Goal: Information Seeking & Learning: Understand process/instructions

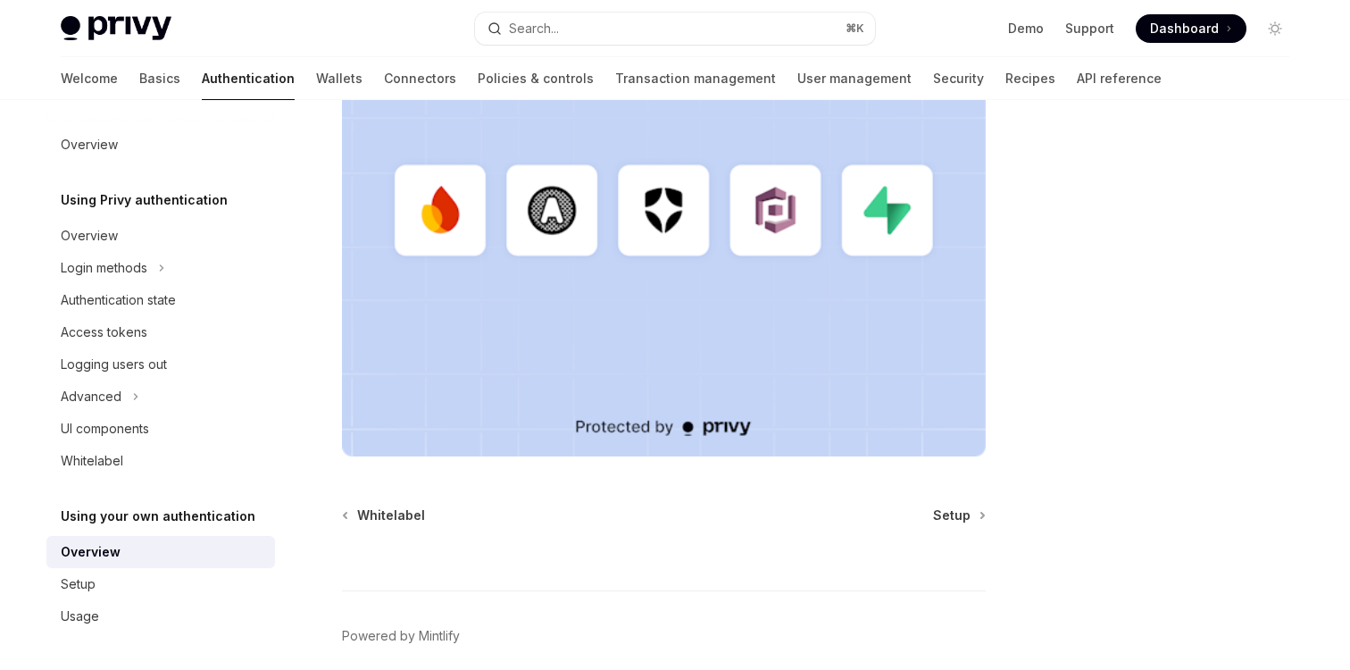
scroll to position [625, 0]
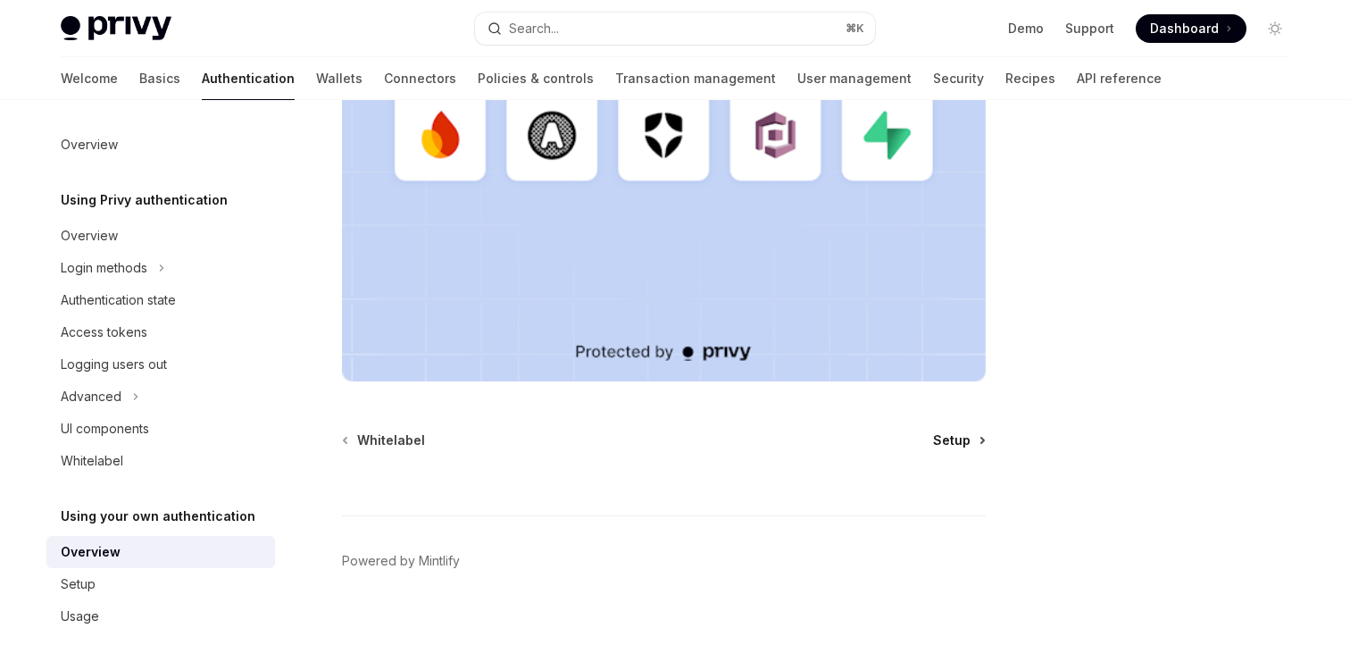
click at [949, 440] on span "Setup" at bounding box center [952, 440] width 38 height 18
type textarea "*"
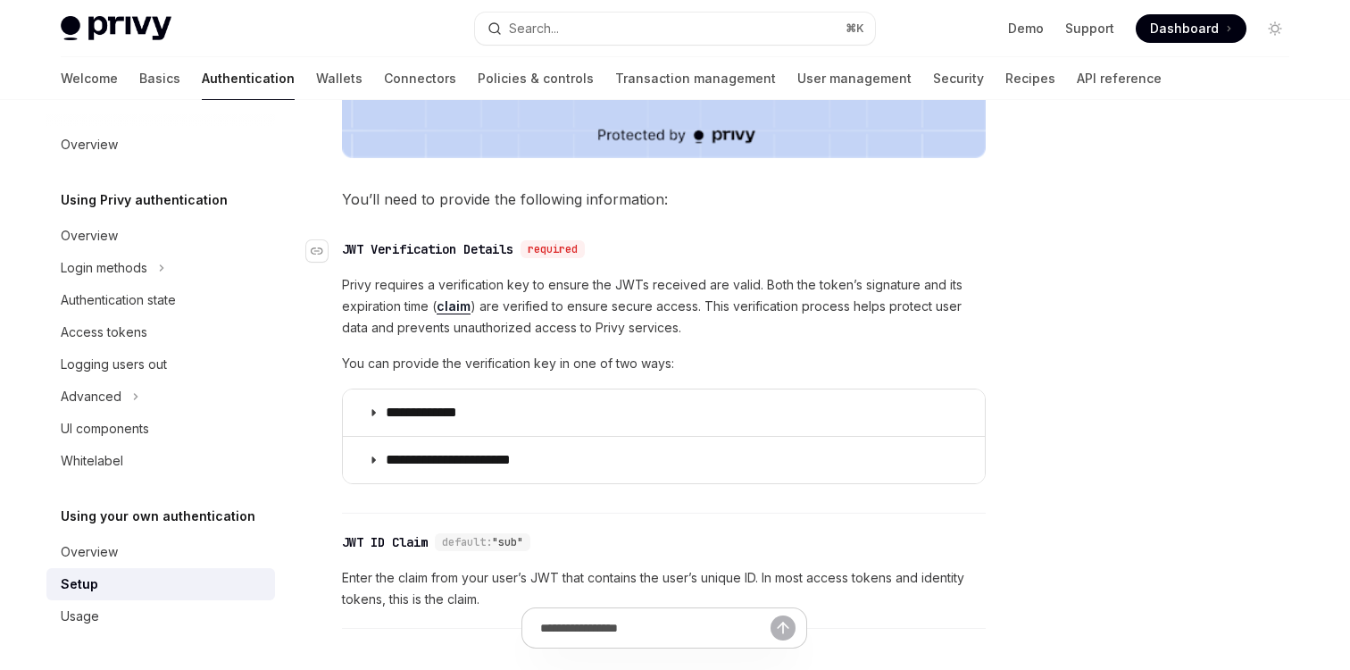
scroll to position [794, 0]
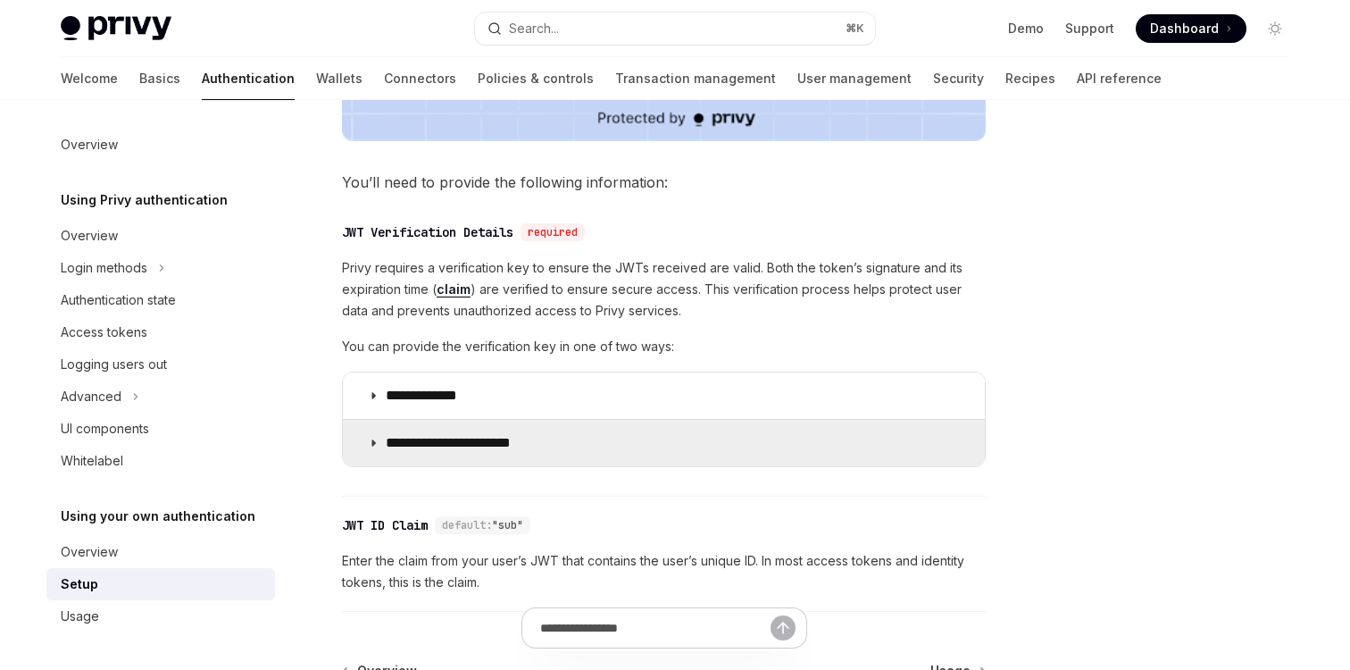
click at [510, 444] on p "**********" at bounding box center [463, 443] width 154 height 18
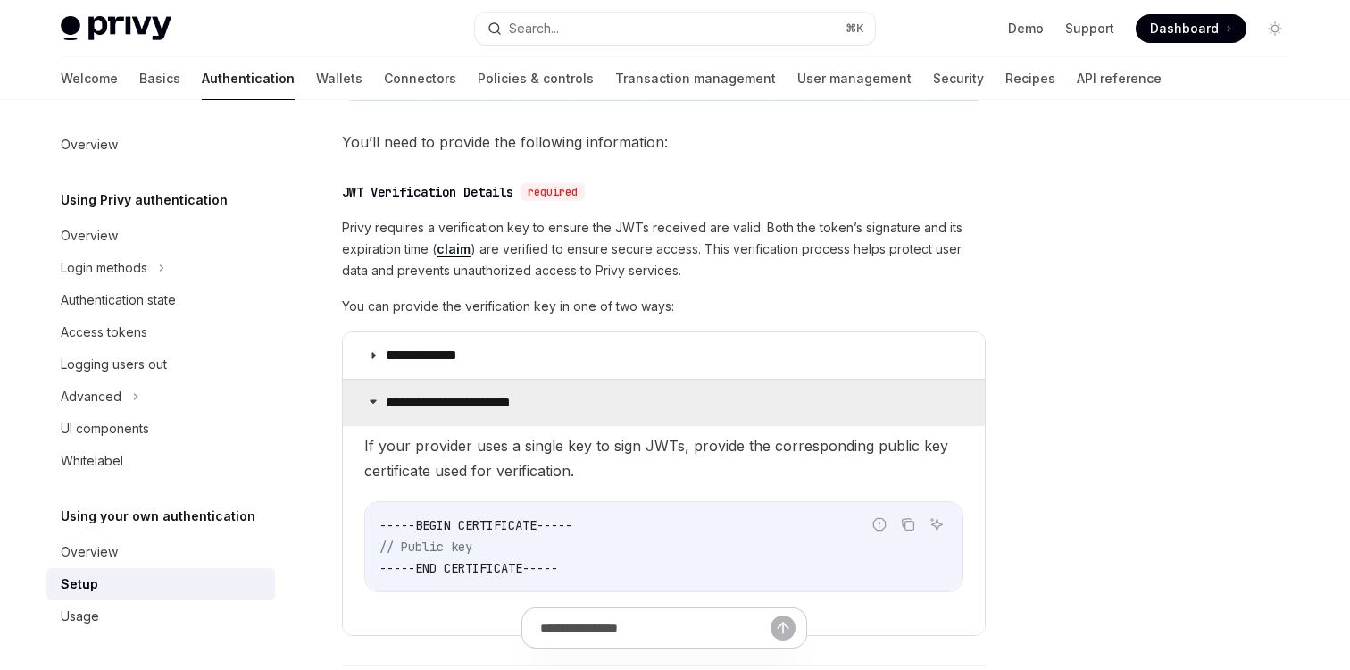
scroll to position [805, 0]
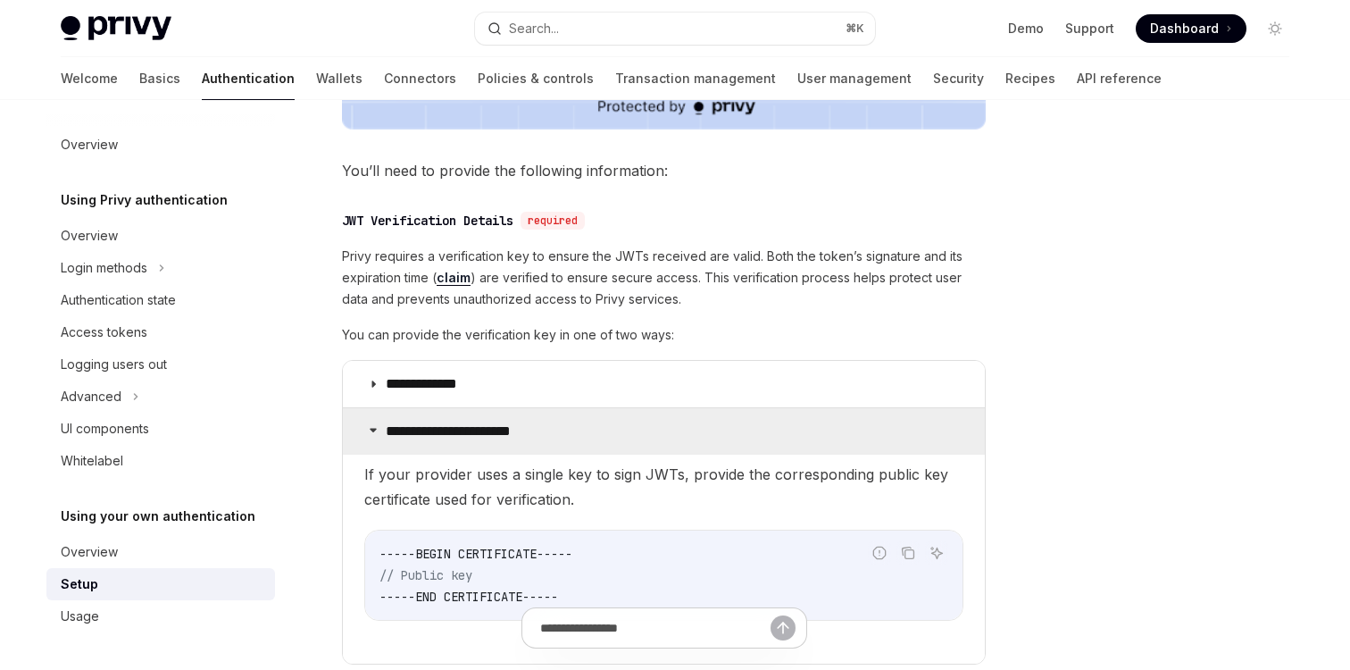
click at [509, 417] on summary "**********" at bounding box center [664, 431] width 642 height 46
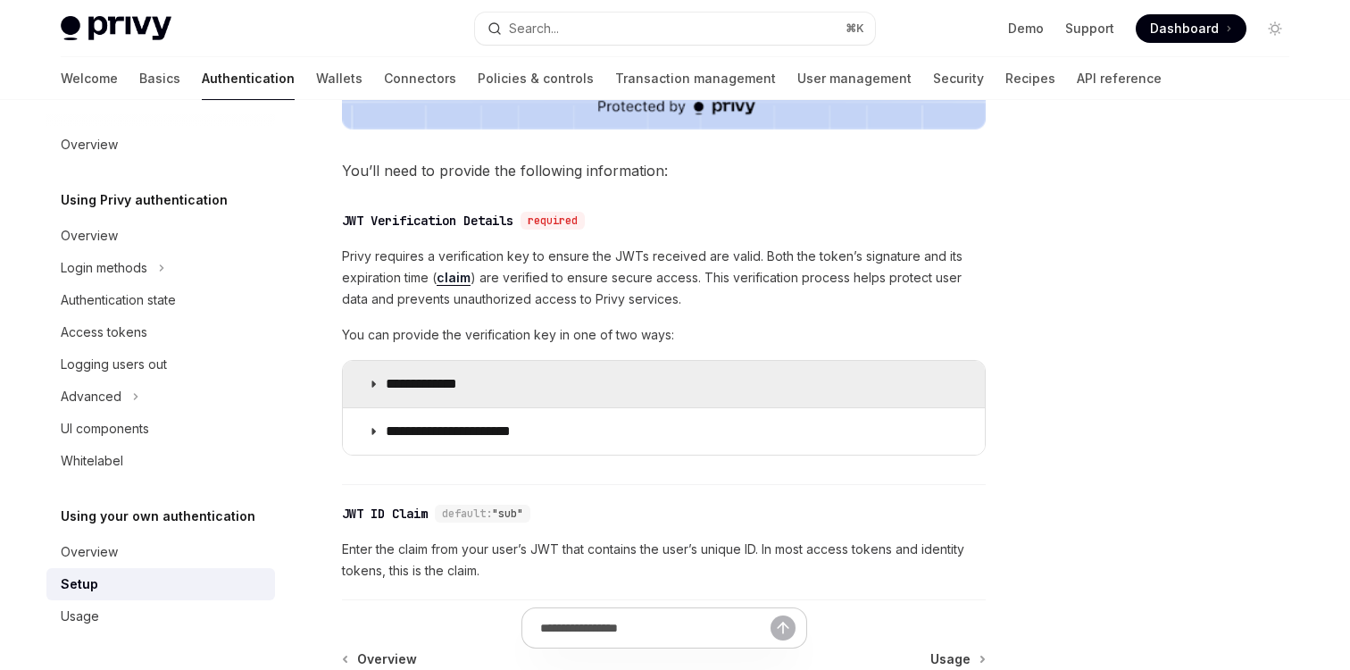
click at [507, 389] on summary "**********" at bounding box center [664, 384] width 642 height 46
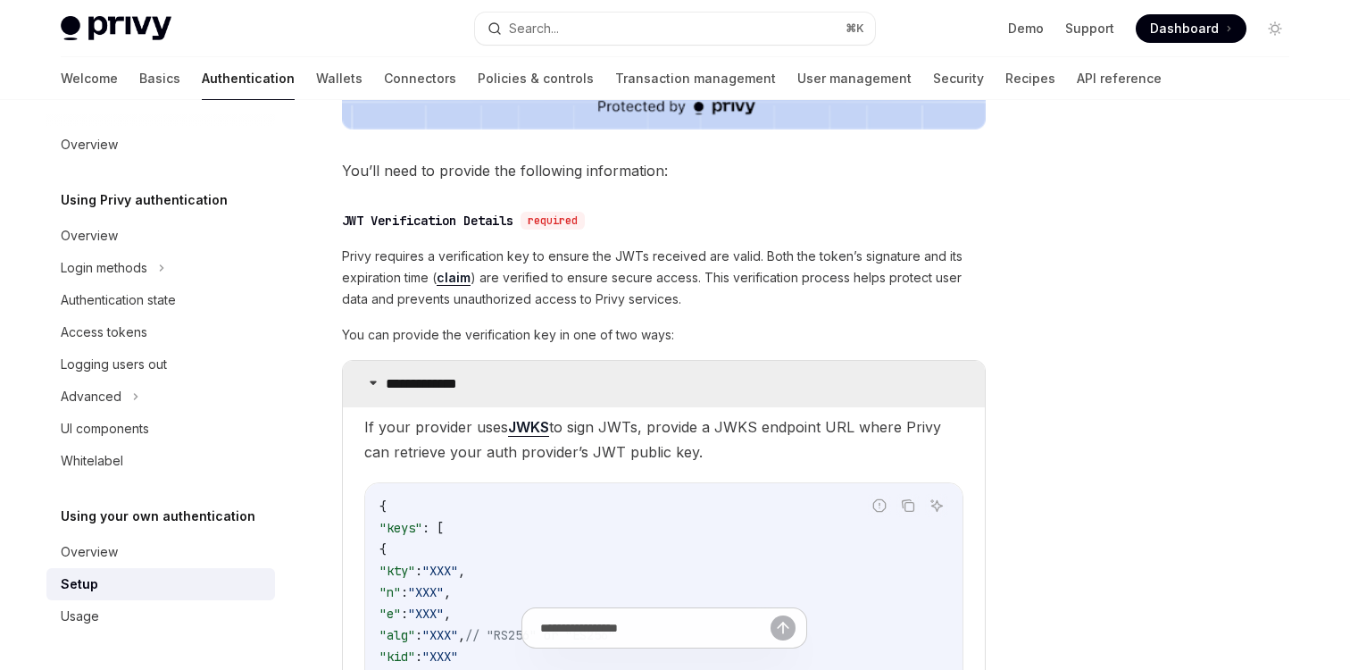
click at [507, 389] on summary "**********" at bounding box center [664, 384] width 642 height 46
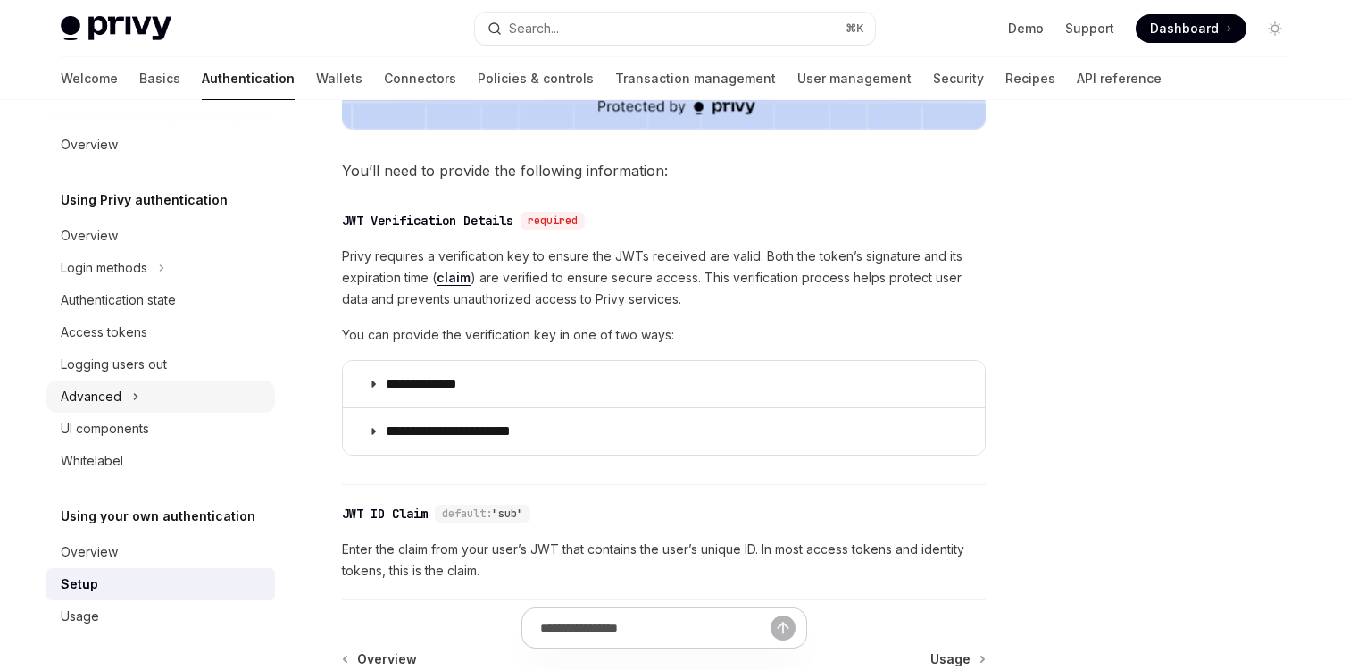
click at [132, 396] on icon at bounding box center [135, 396] width 7 height 21
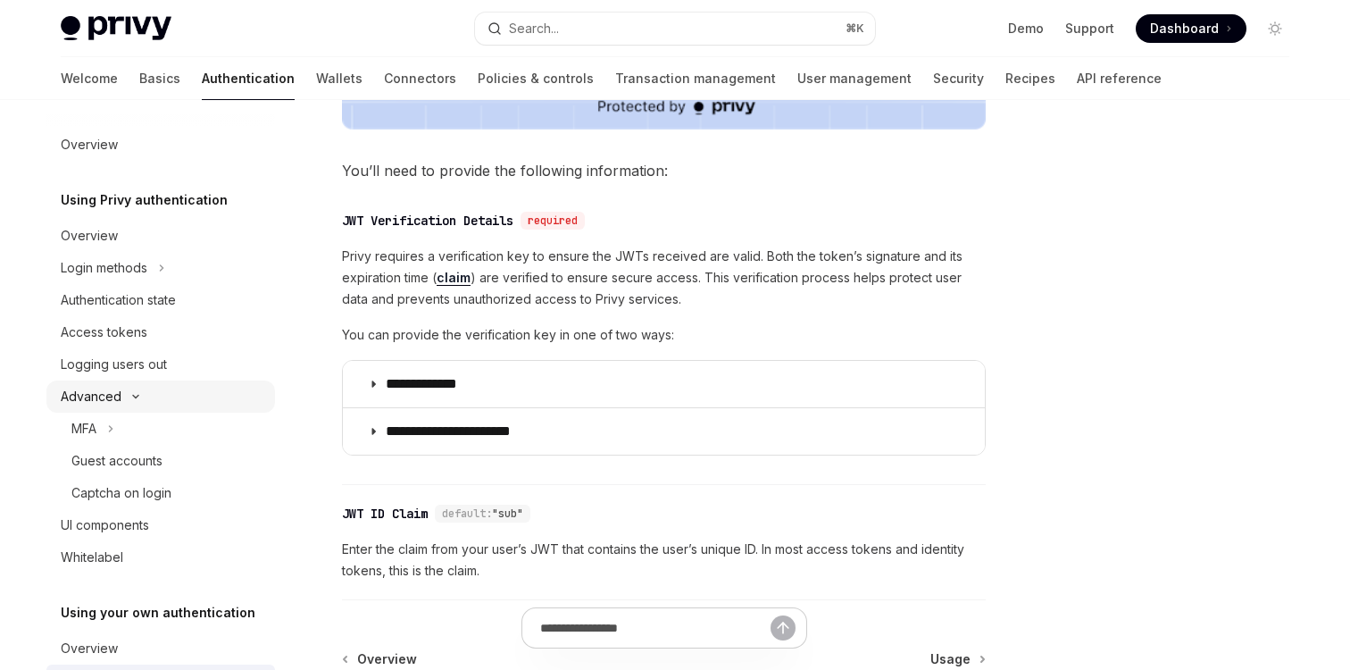
scroll to position [95, 0]
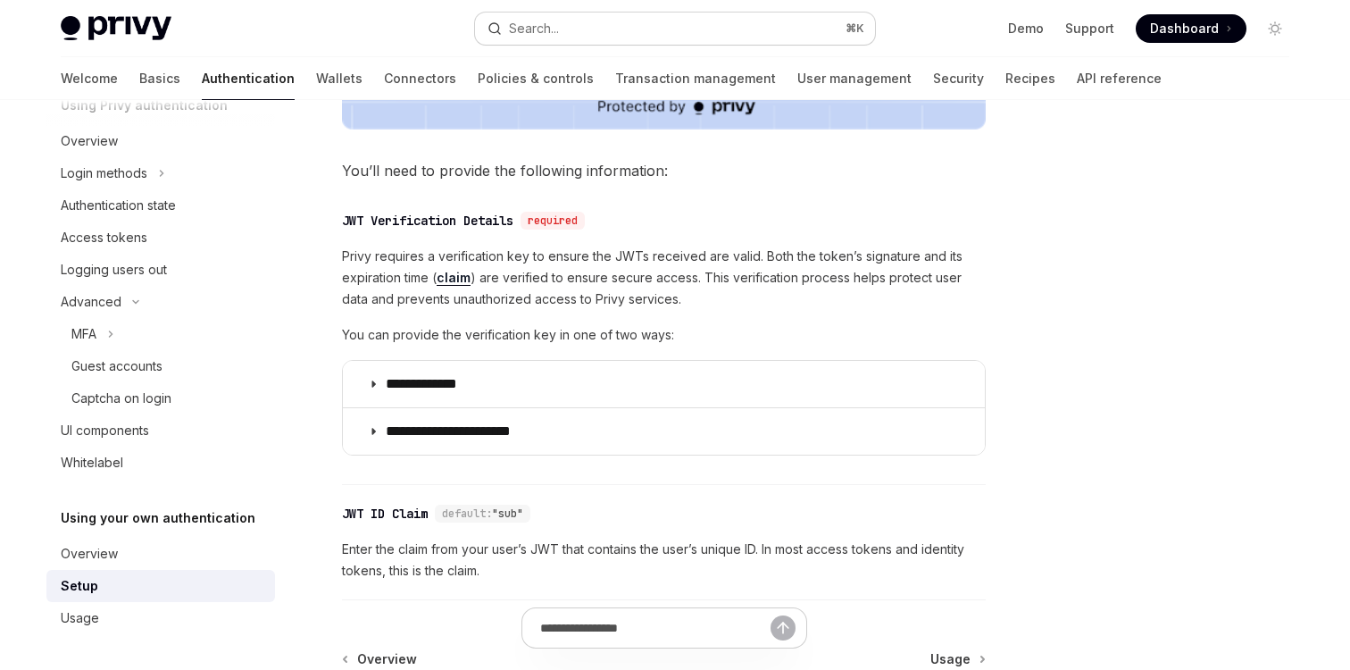
click at [647, 37] on button "Search... ⌘ K" at bounding box center [675, 29] width 400 height 32
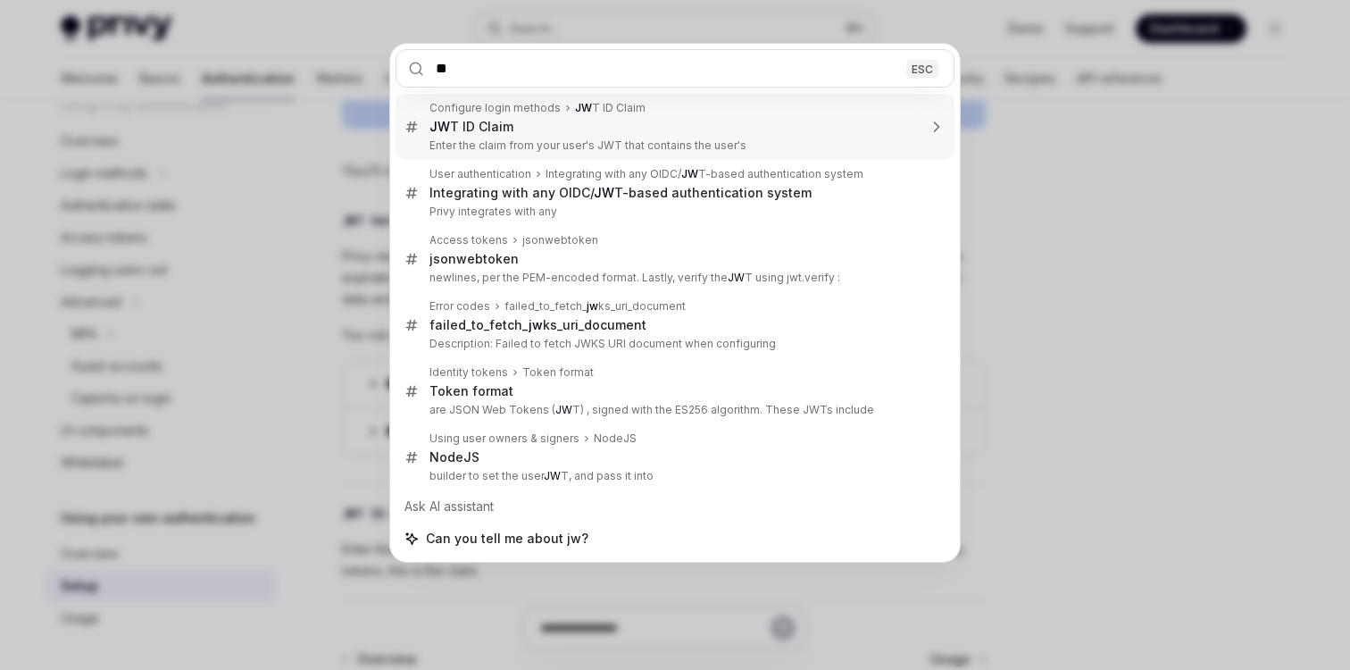
type input "***"
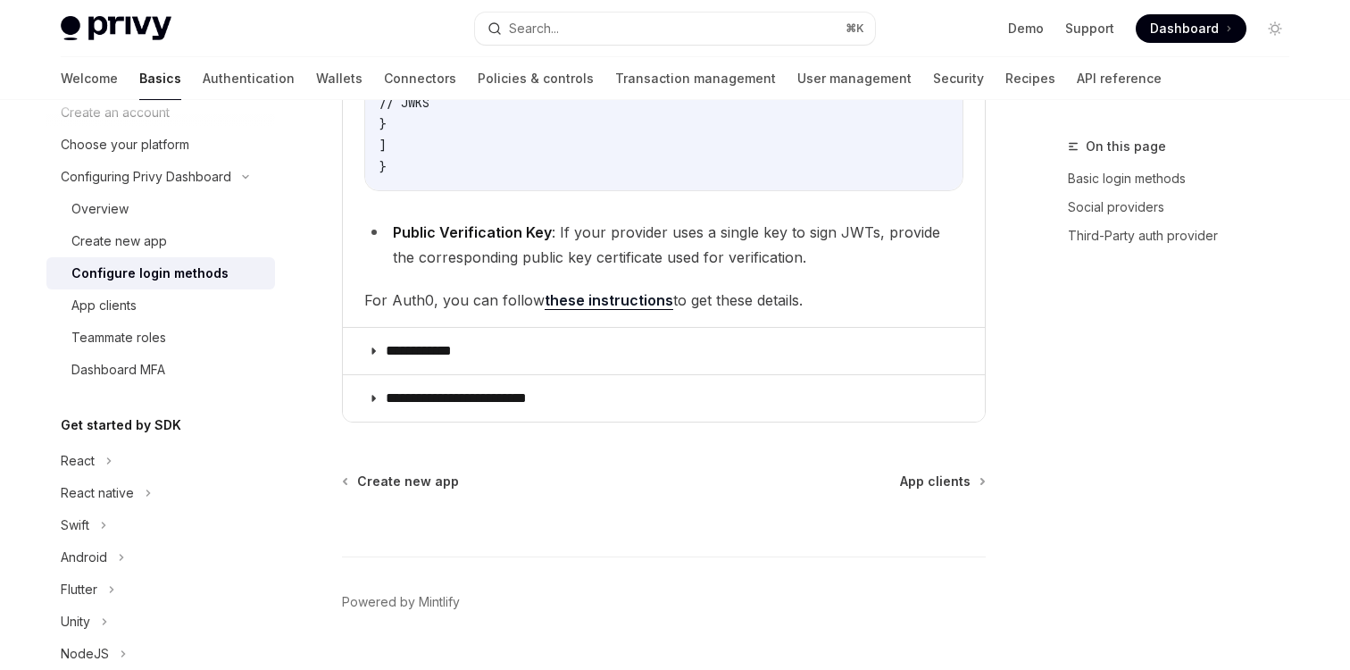
scroll to position [1481, 0]
click at [606, 302] on link "these instructions" at bounding box center [609, 299] width 129 height 19
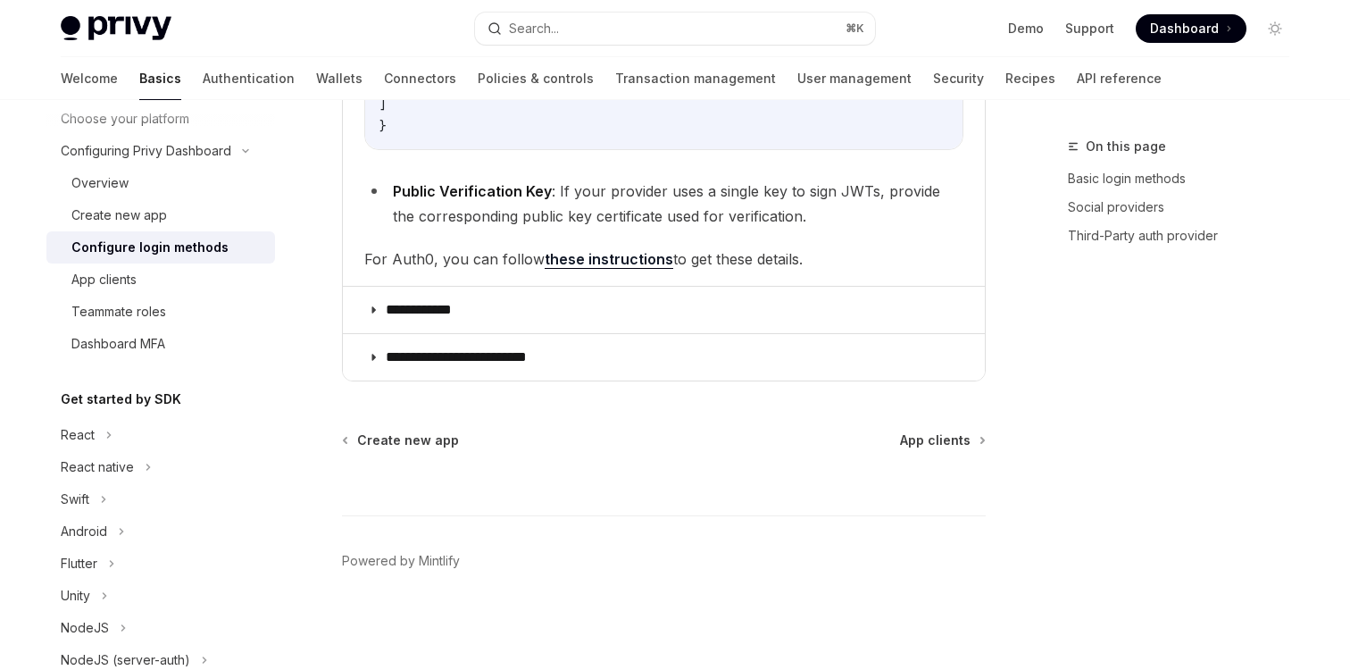
scroll to position [0, 0]
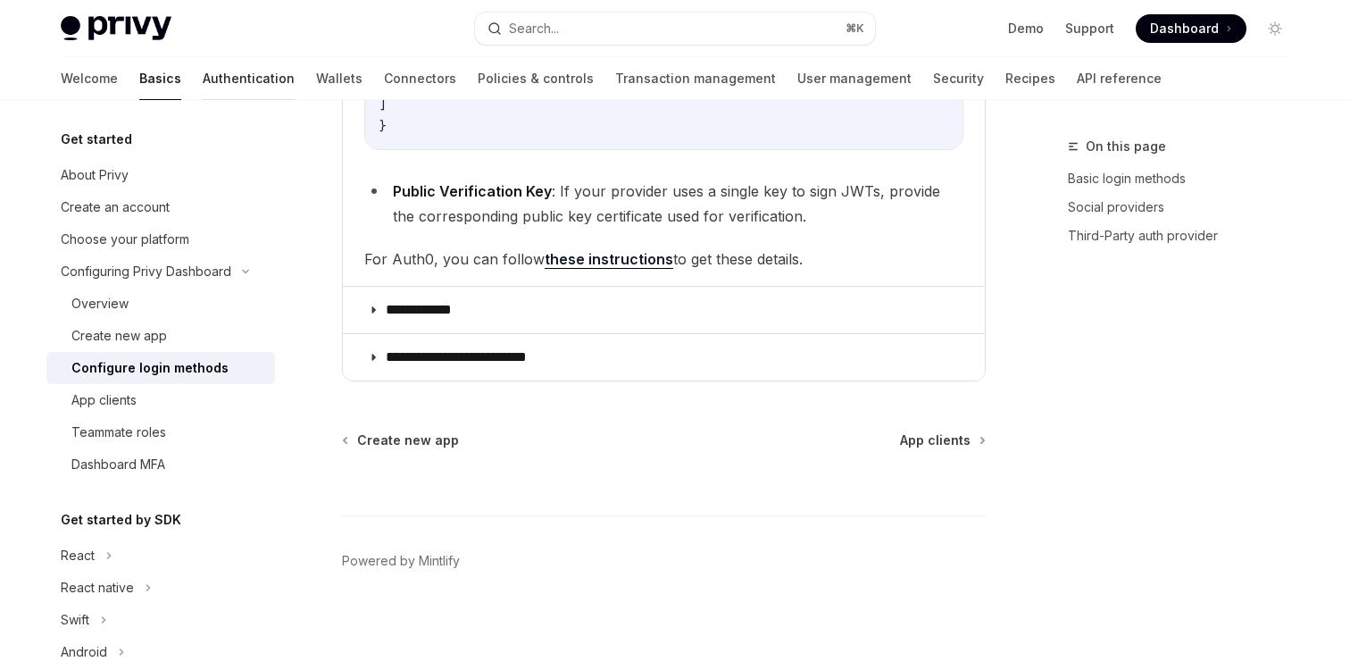
click at [203, 78] on link "Authentication" at bounding box center [249, 78] width 92 height 43
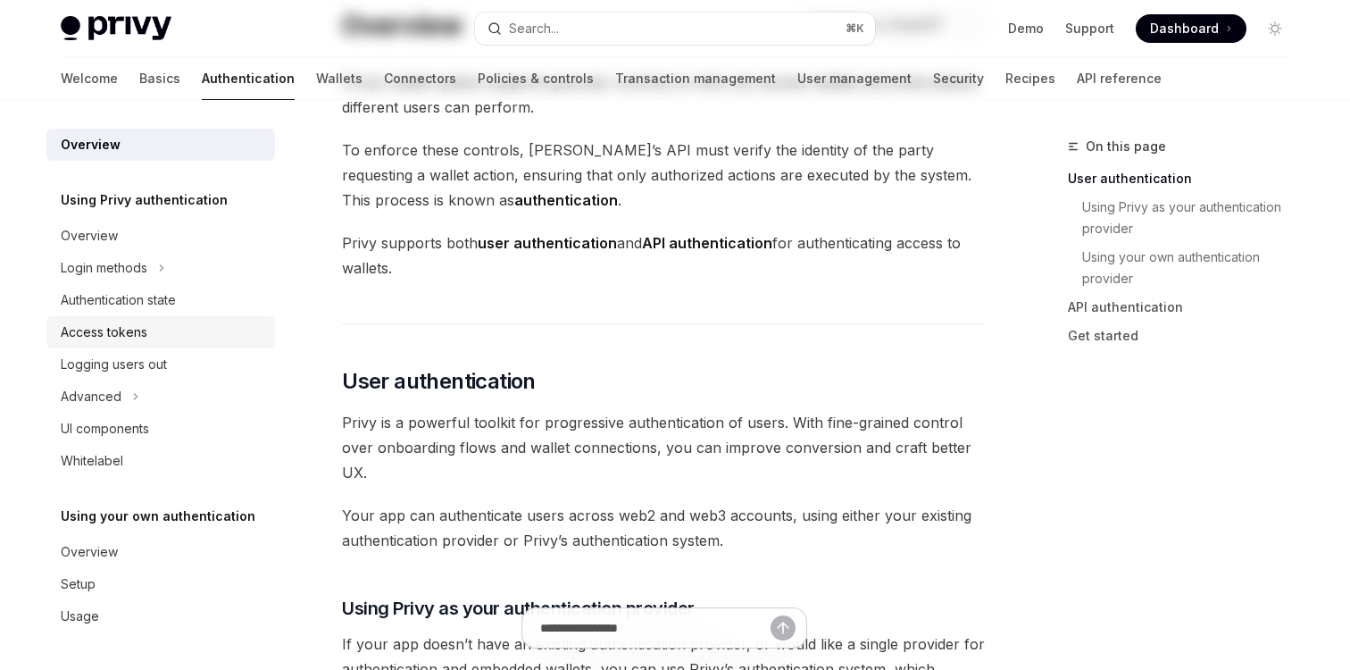
scroll to position [164, 0]
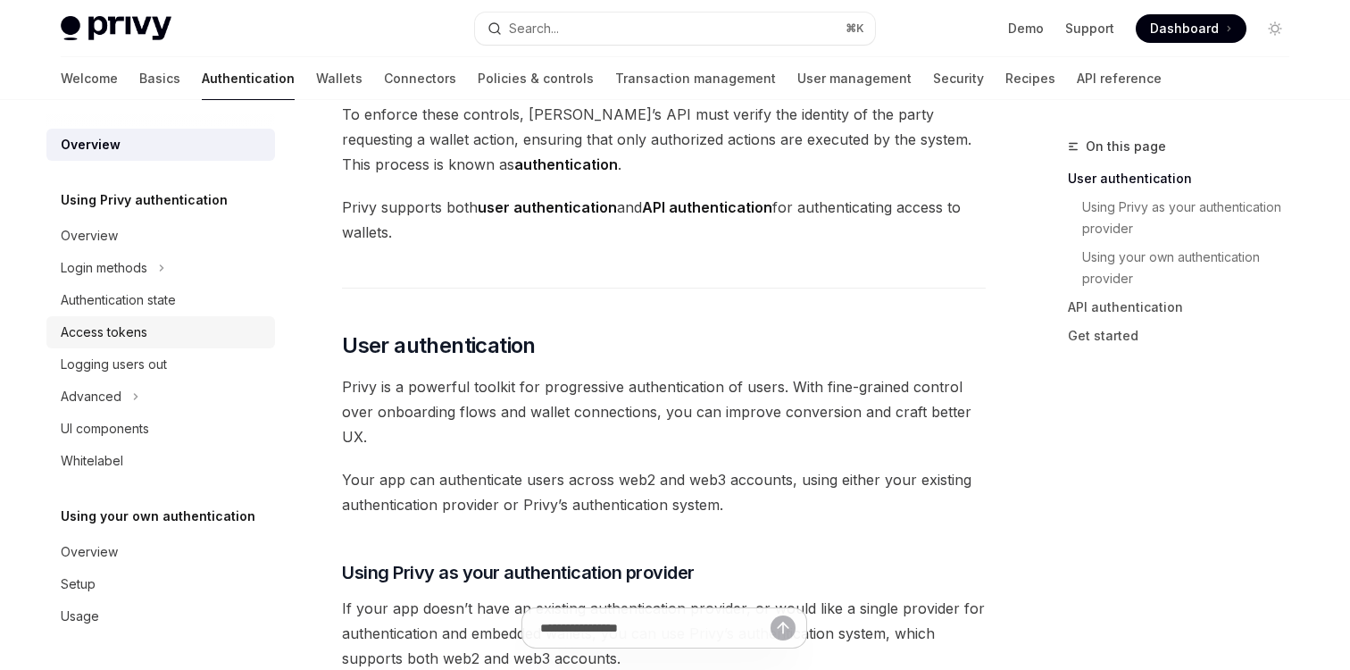
click at [113, 340] on div "Access tokens" at bounding box center [104, 331] width 87 height 21
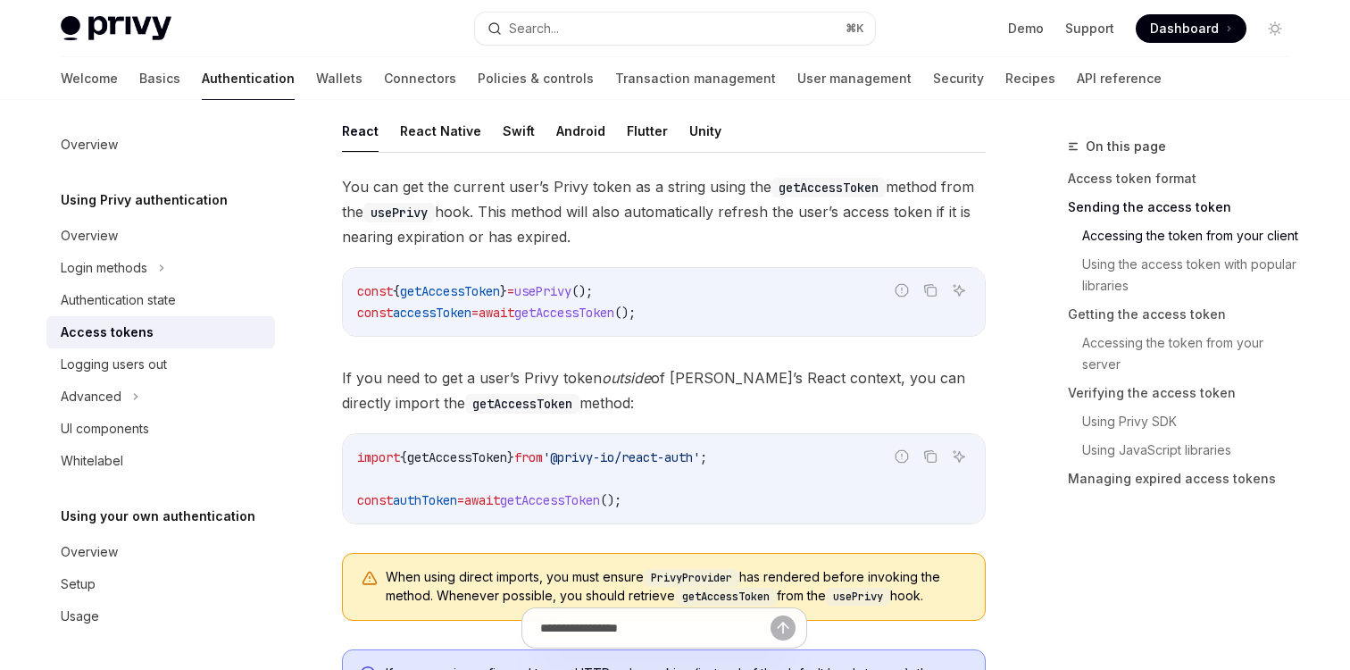
scroll to position [893, 0]
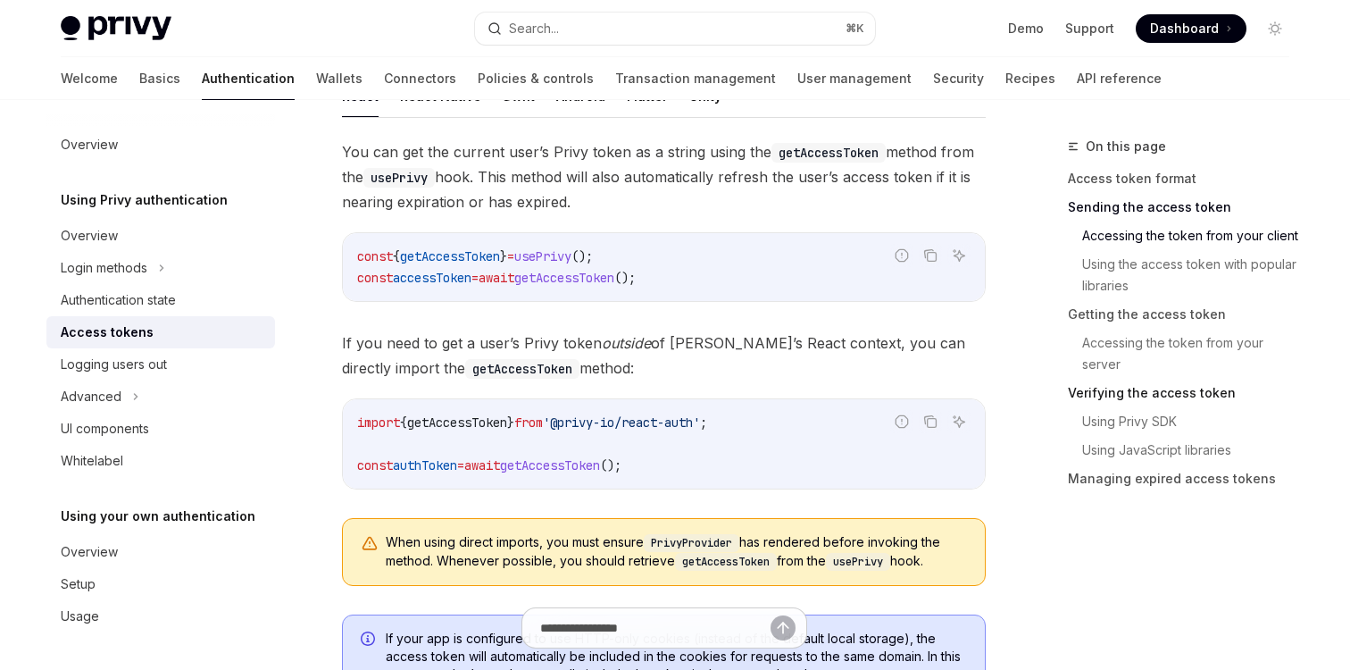
click at [1092, 397] on link "Verifying the access token" at bounding box center [1186, 393] width 236 height 29
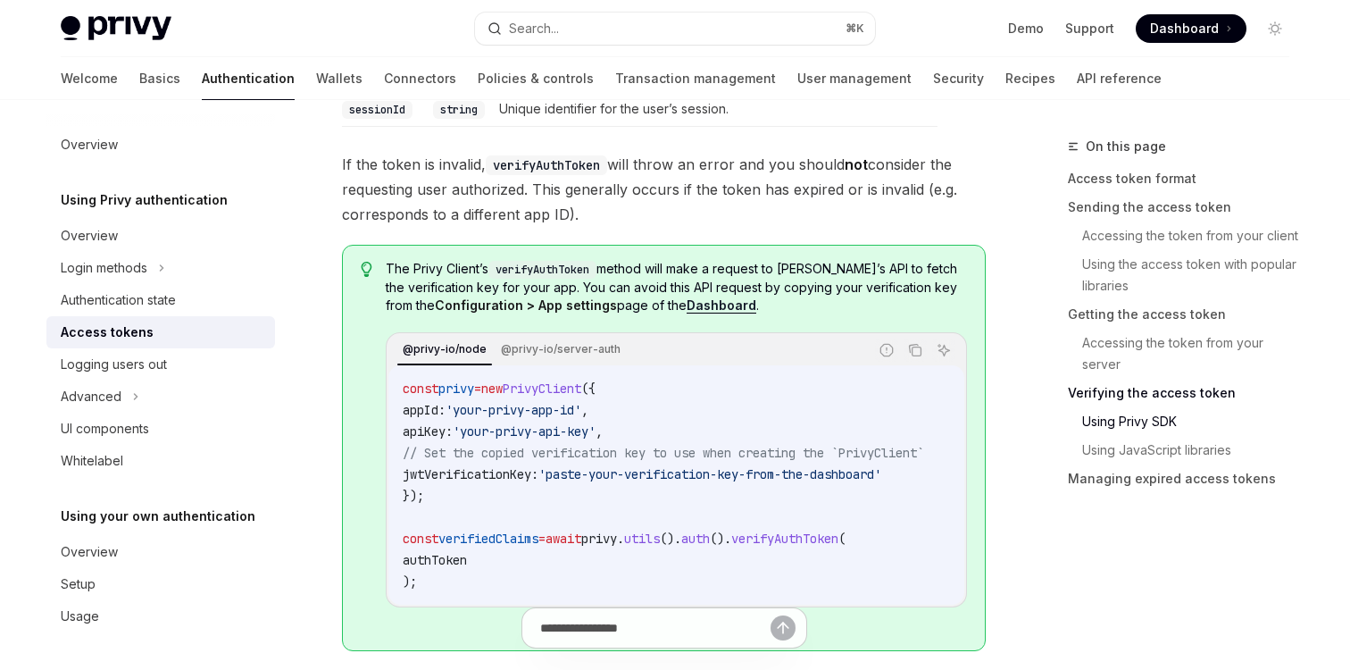
scroll to position [3435, 0]
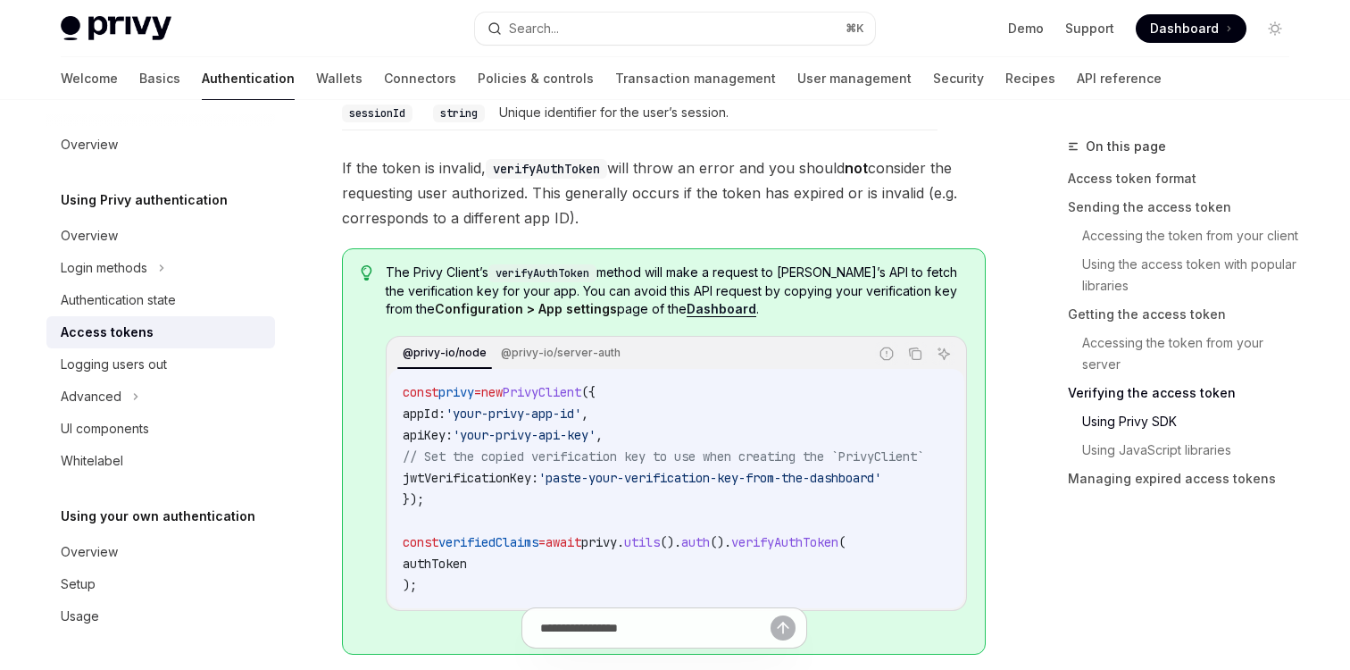
click at [1082, 387] on link "Verifying the access token" at bounding box center [1186, 393] width 236 height 29
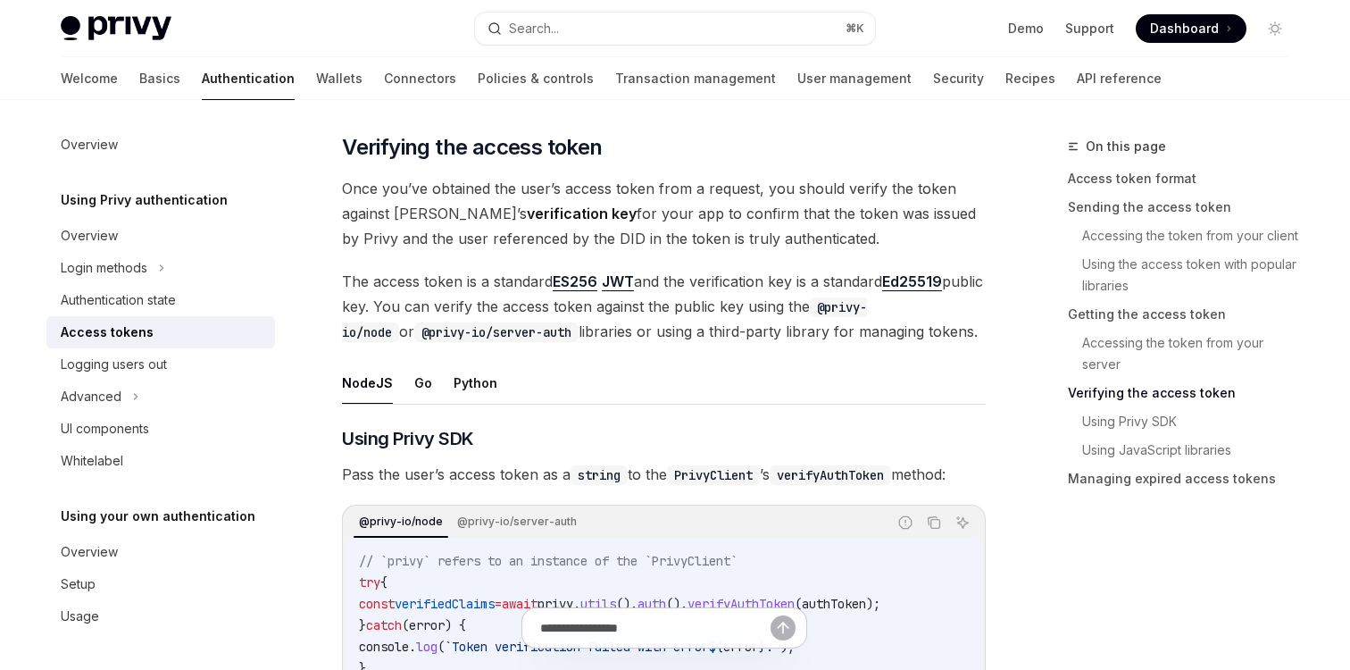
scroll to position [2534, 0]
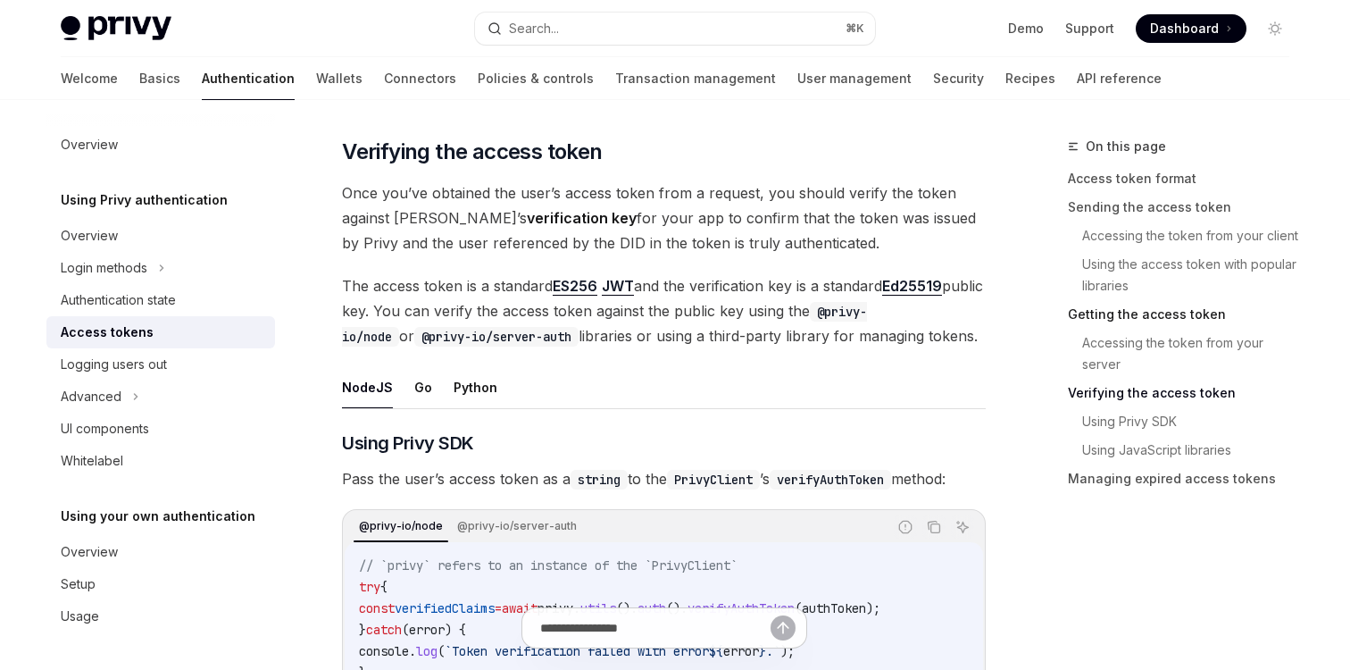
click at [1080, 309] on link "Getting the access token" at bounding box center [1186, 314] width 236 height 29
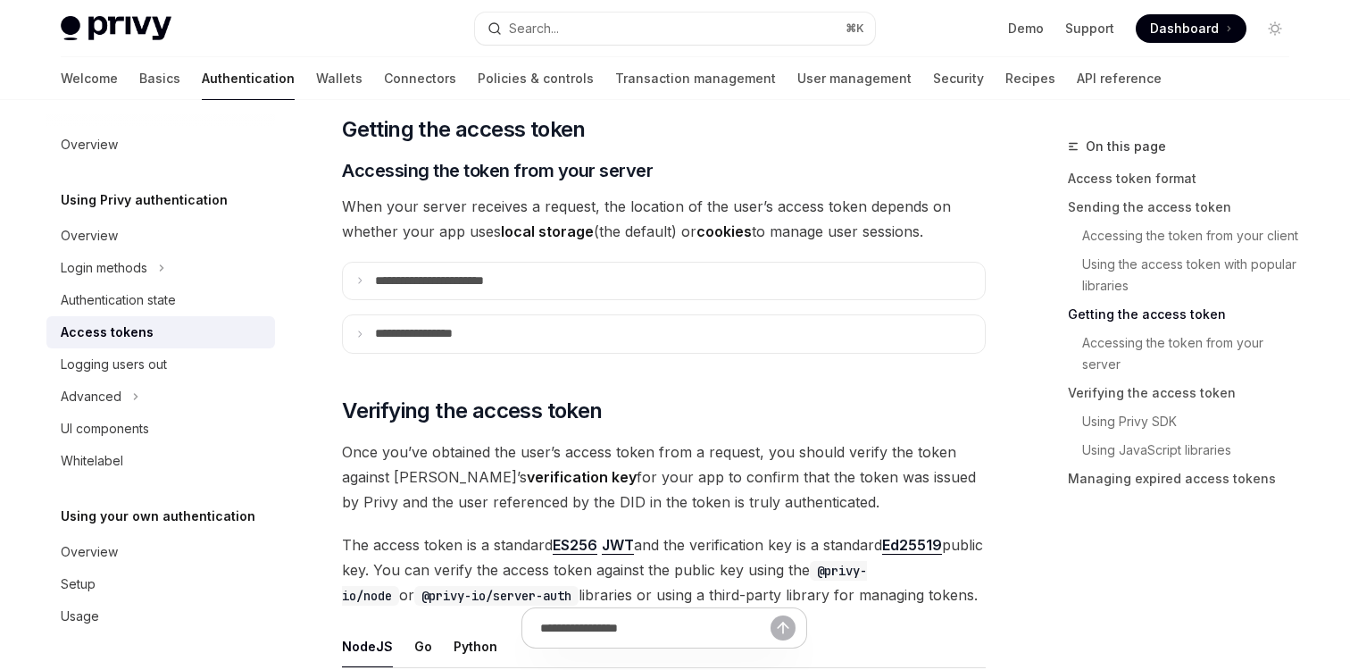
scroll to position [2253, 0]
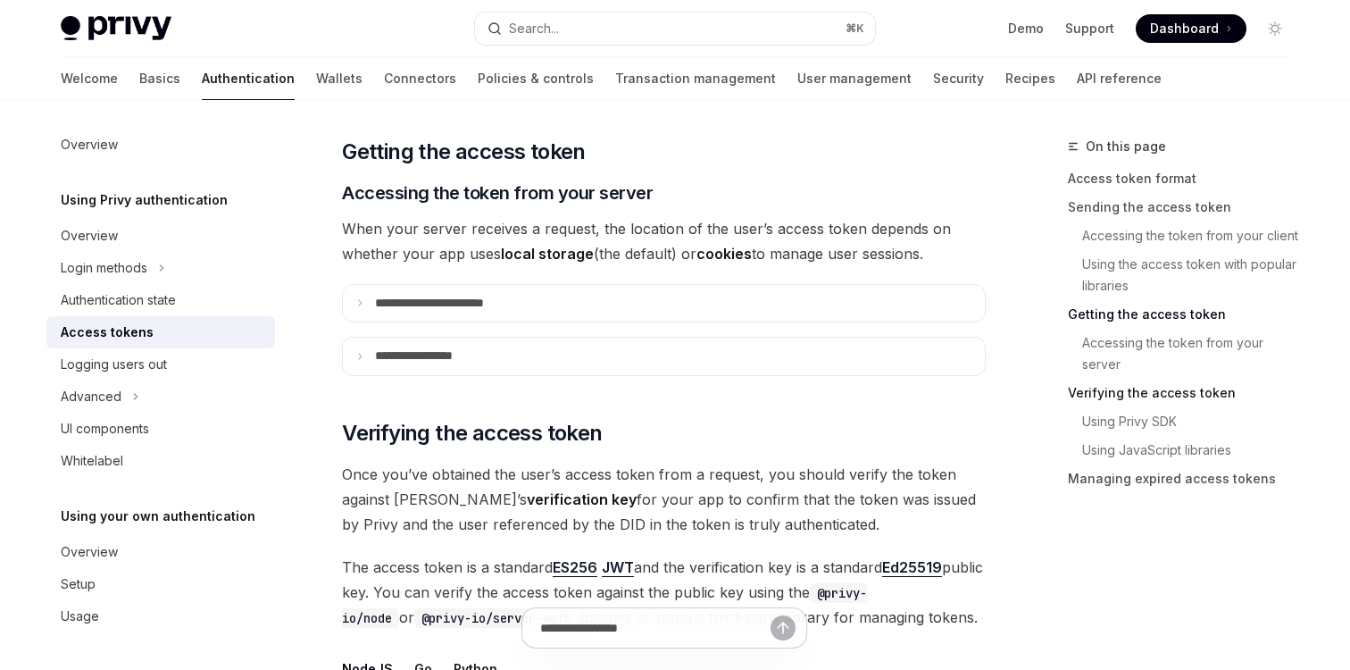
click at [1081, 393] on link "Verifying the access token" at bounding box center [1186, 393] width 236 height 29
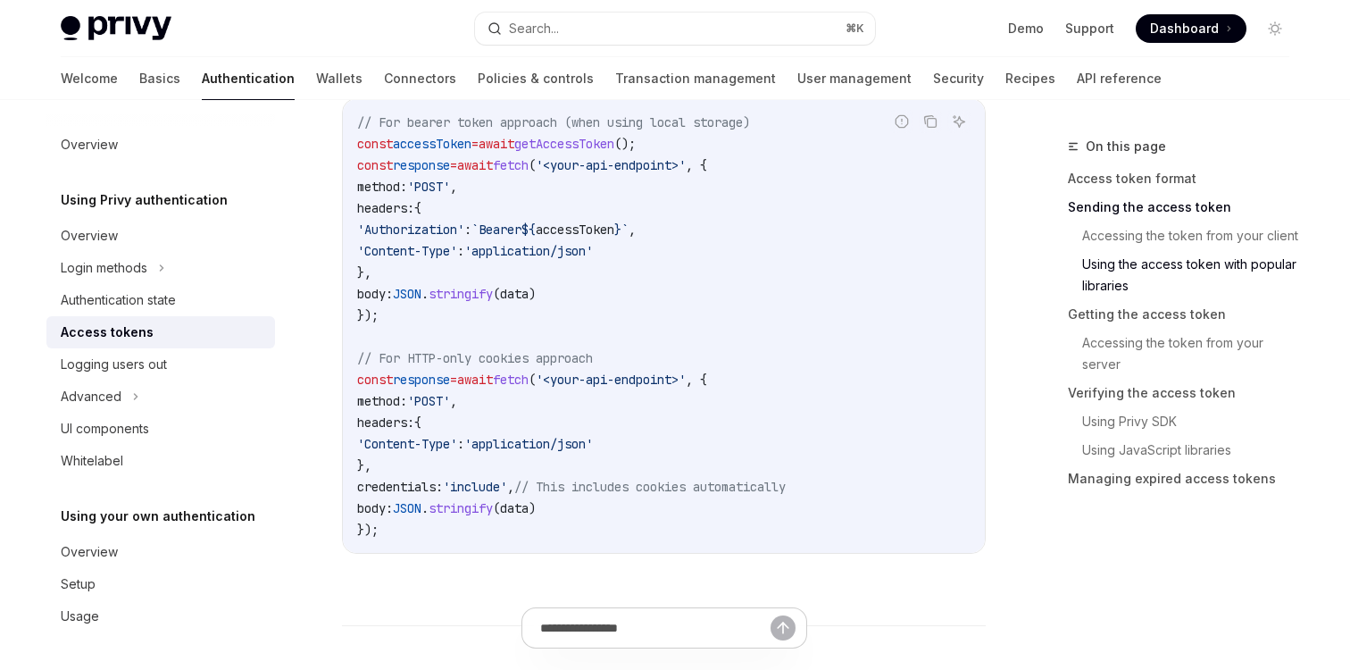
scroll to position [1702, 0]
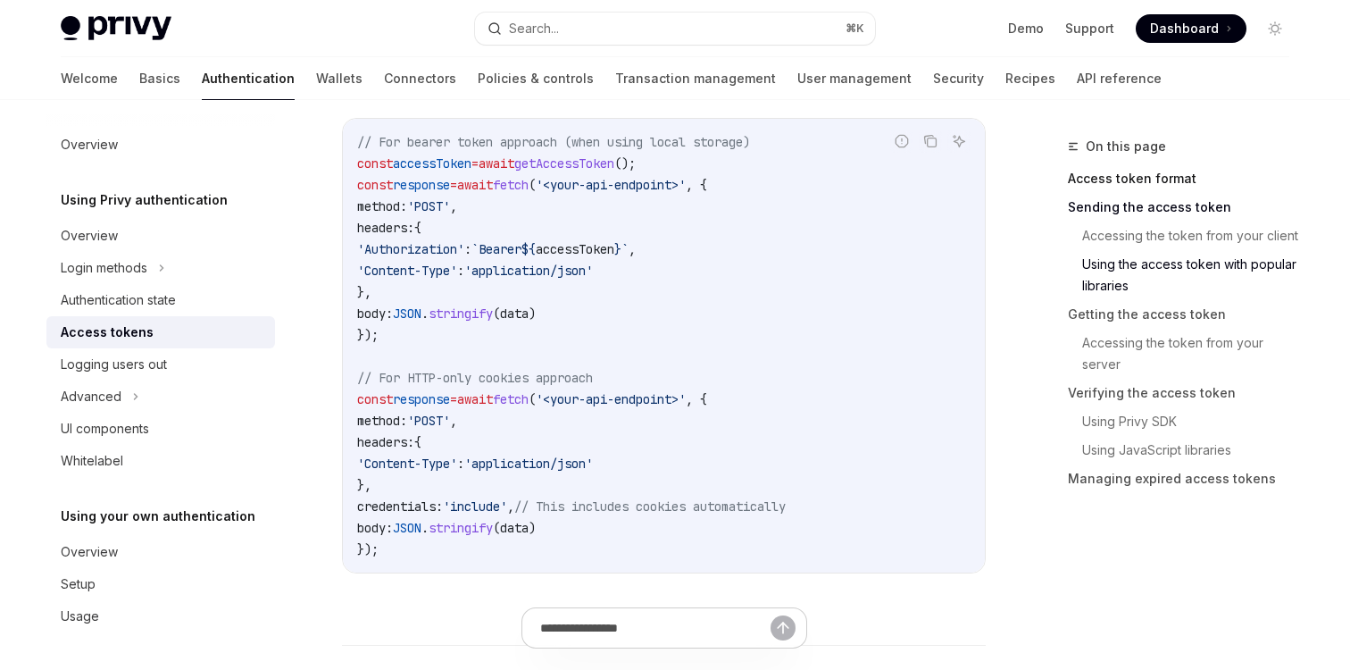
click at [1096, 171] on link "Access token format" at bounding box center [1186, 178] width 236 height 29
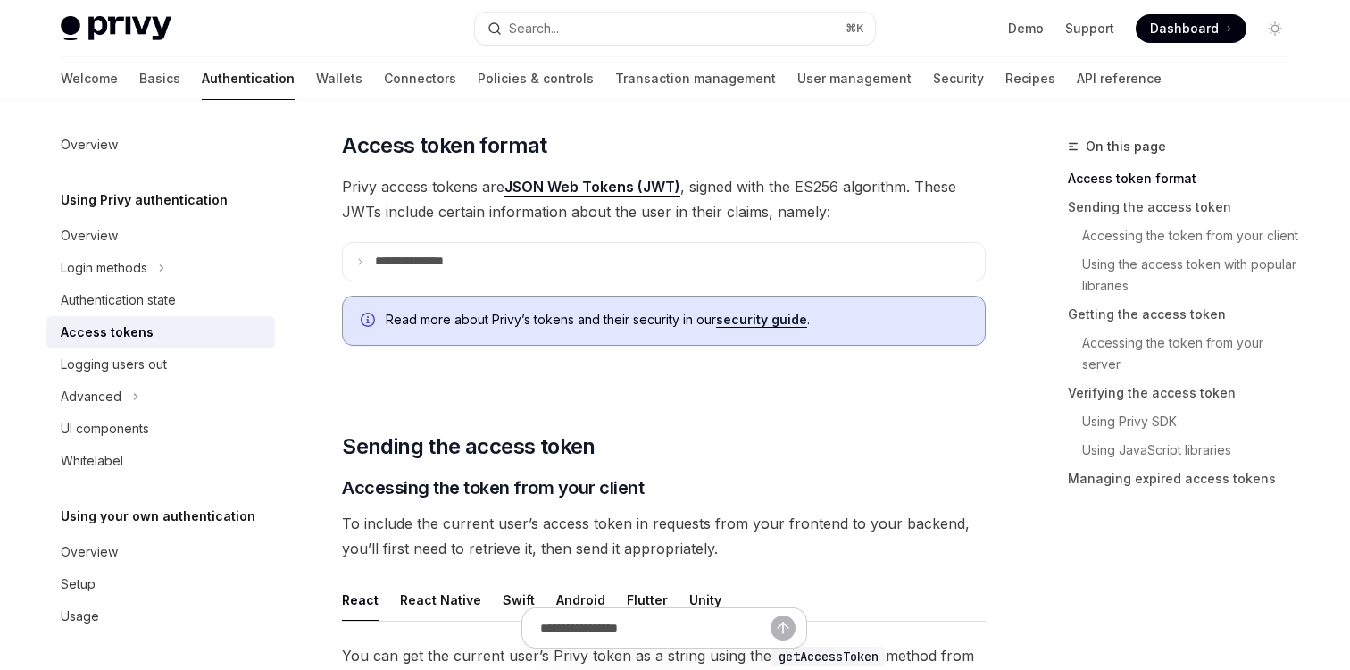
scroll to position [385, 0]
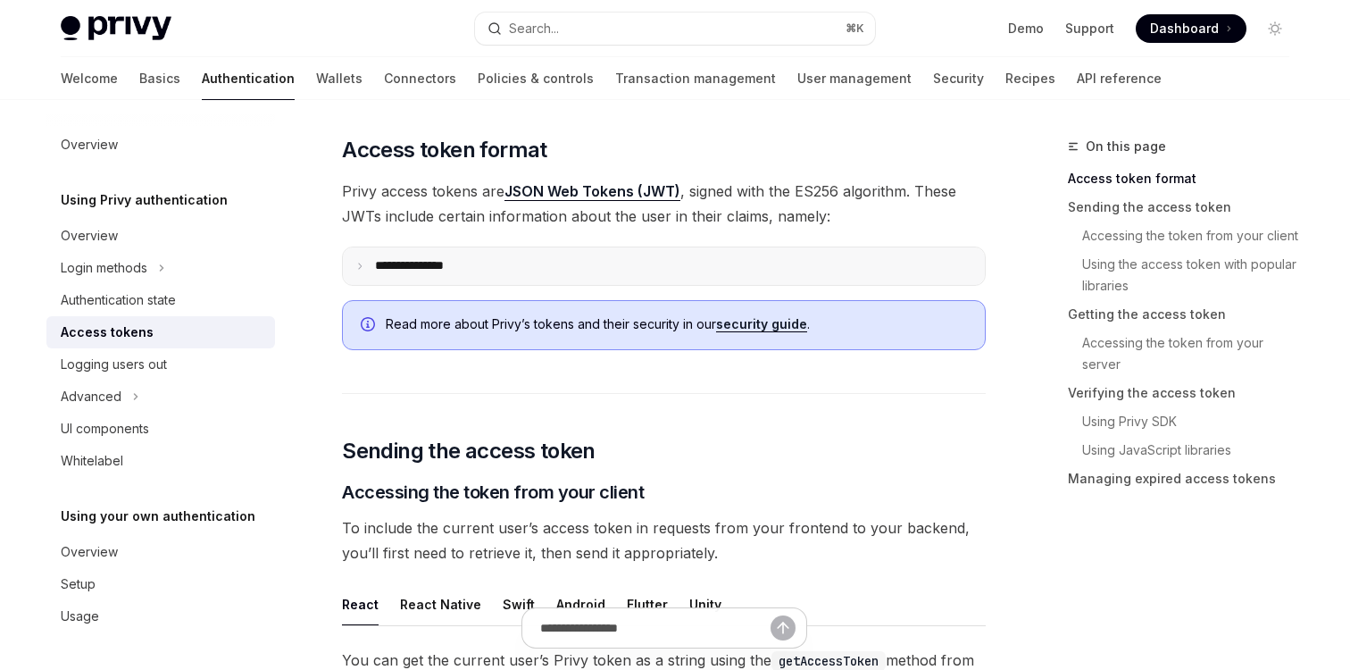
click at [413, 267] on p "**********" at bounding box center [423, 266] width 97 height 16
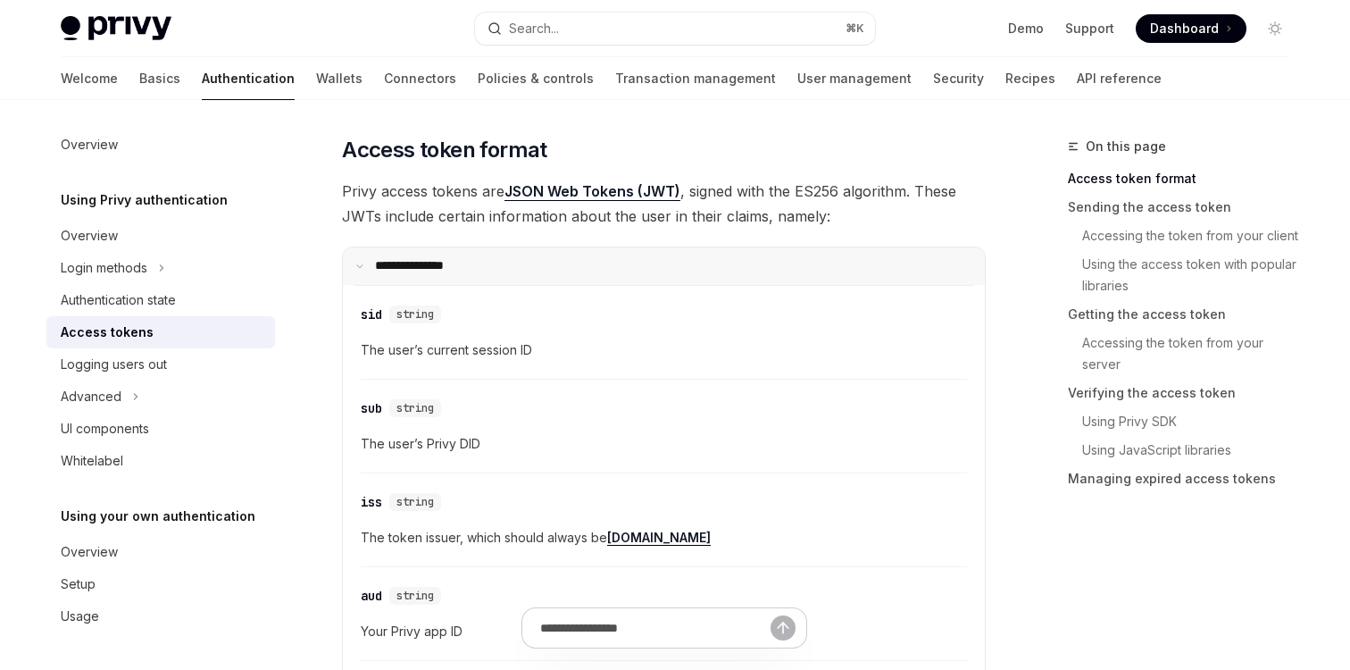
click at [413, 267] on p "**********" at bounding box center [420, 266] width 91 height 16
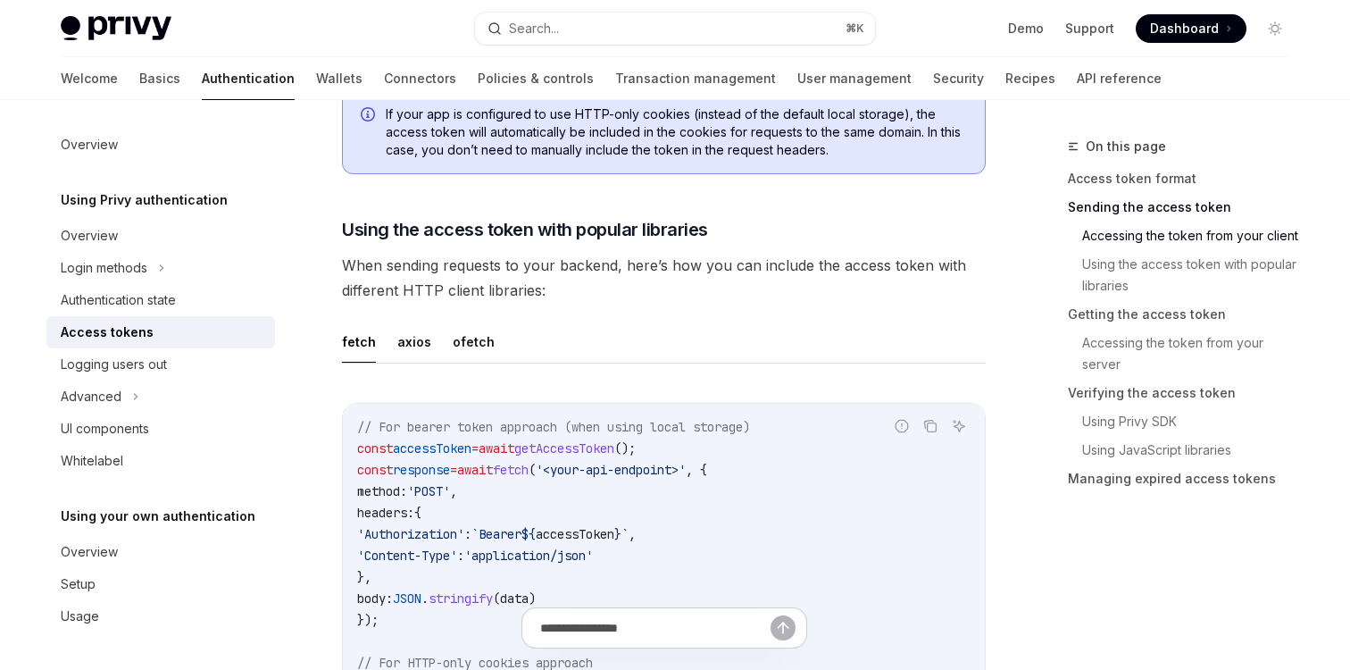
scroll to position [1418, 0]
click at [405, 340] on button "axios" at bounding box center [414, 341] width 34 height 42
type textarea "*"
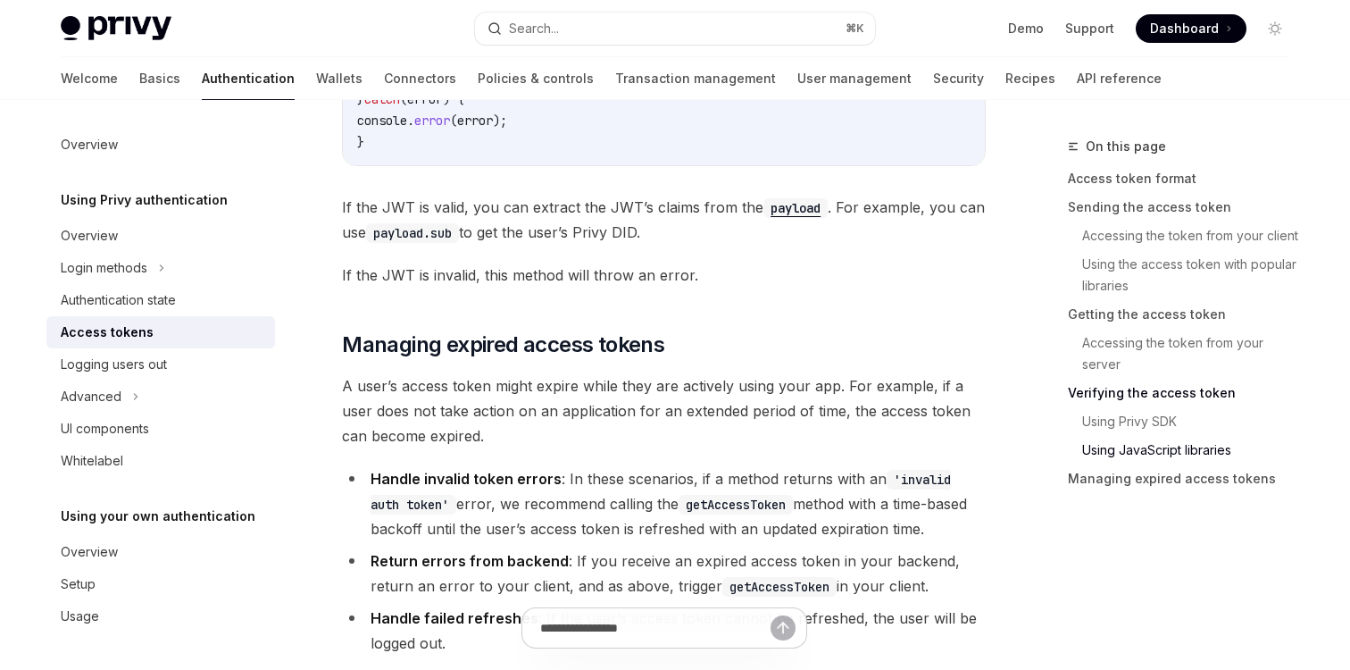
scroll to position [4795, 0]
